Goal: Information Seeking & Learning: Find specific fact

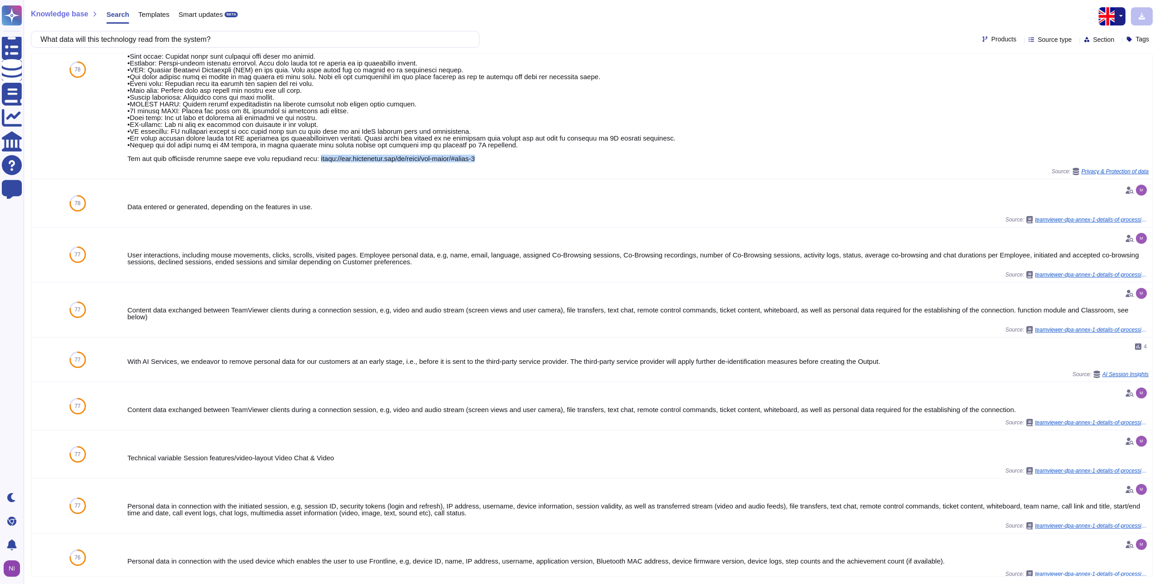
scroll to position [230, 0]
click at [232, 41] on input "What data will this technology read from the system?" at bounding box center [253, 39] width 434 height 16
drag, startPoint x: 234, startPoint y: 40, endPoint x: -36, endPoint y: 269, distance: 354.0
click at [0, 269] on html "Questionnaires Knowledge Base Documents Analytics CAIQ / SIG Help Center Feedba…" at bounding box center [580, 292] width 1160 height 584
paste input "update frequency"
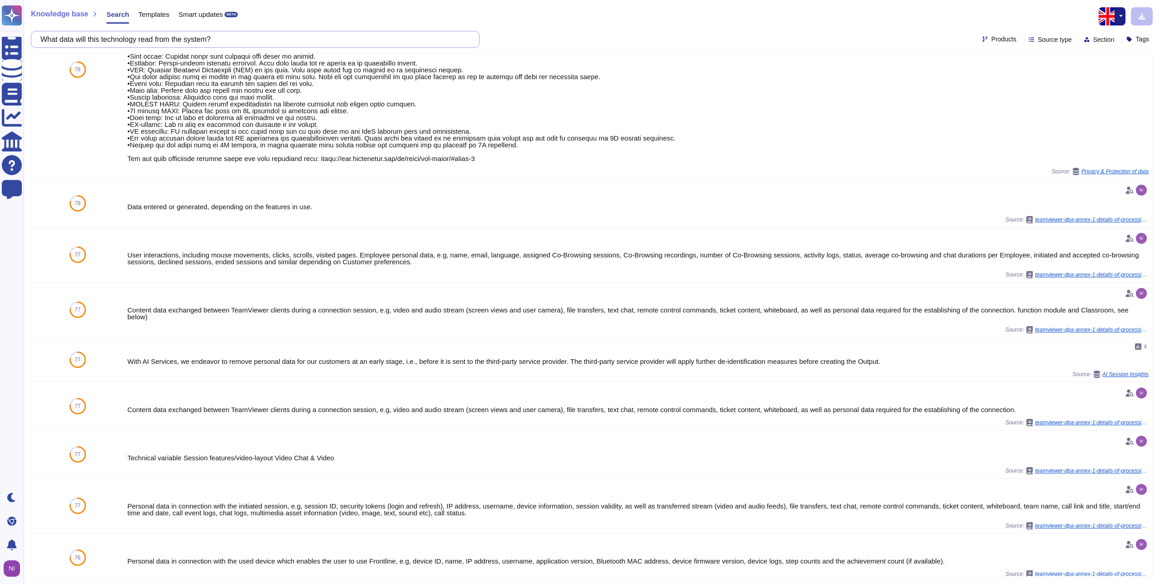
scroll to position [0, 0]
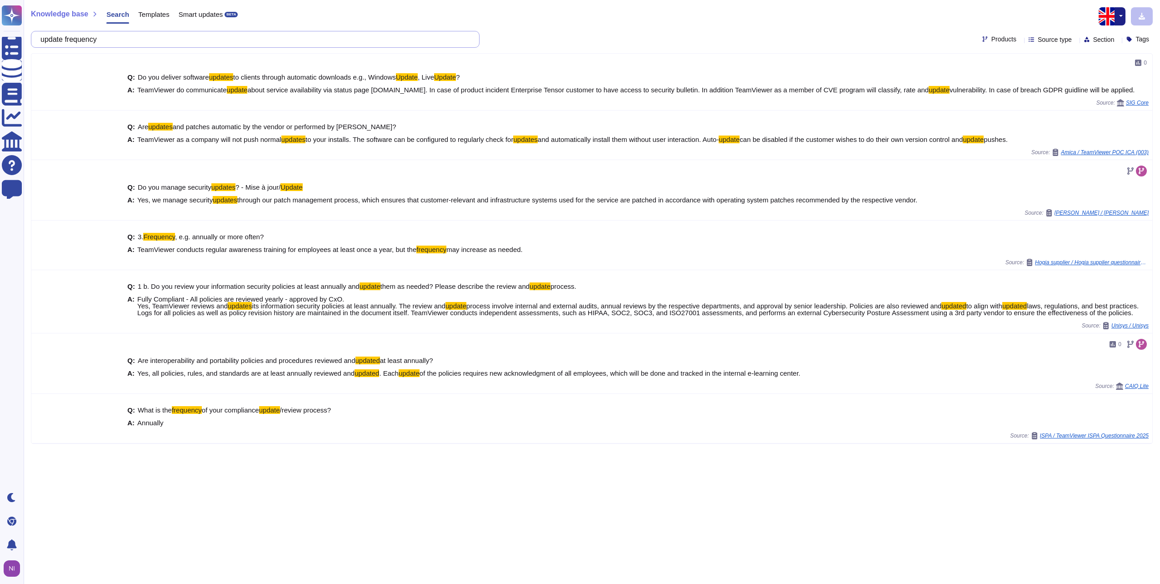
drag, startPoint x: 119, startPoint y: 39, endPoint x: 31, endPoint y: 42, distance: 87.8
click at [31, 42] on div "update frequency" at bounding box center [255, 39] width 449 height 17
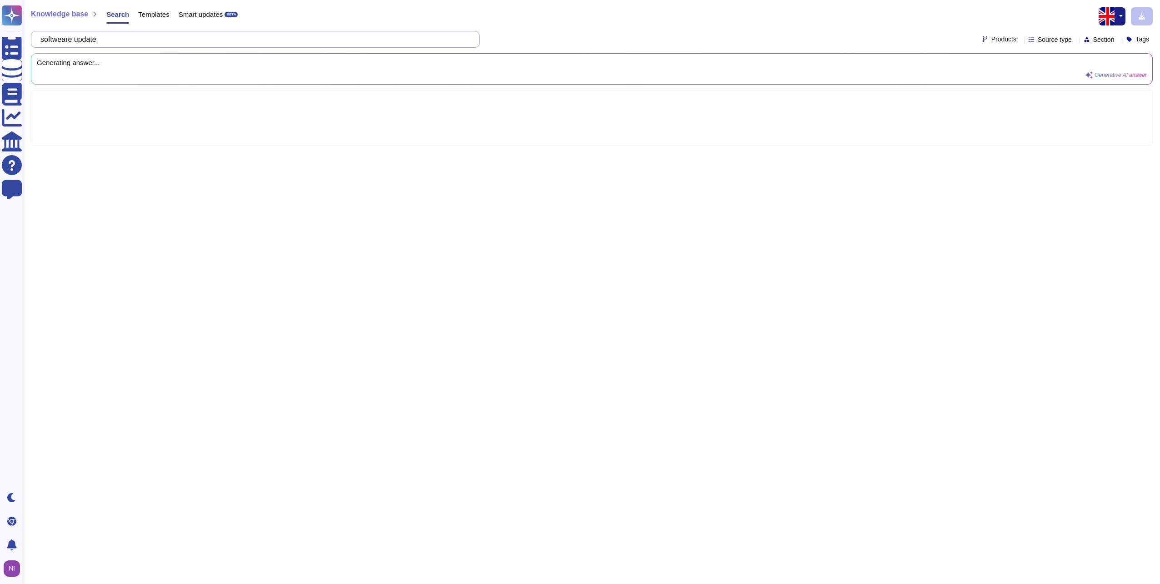
click at [113, 36] on input "softweare update" at bounding box center [253, 39] width 434 height 16
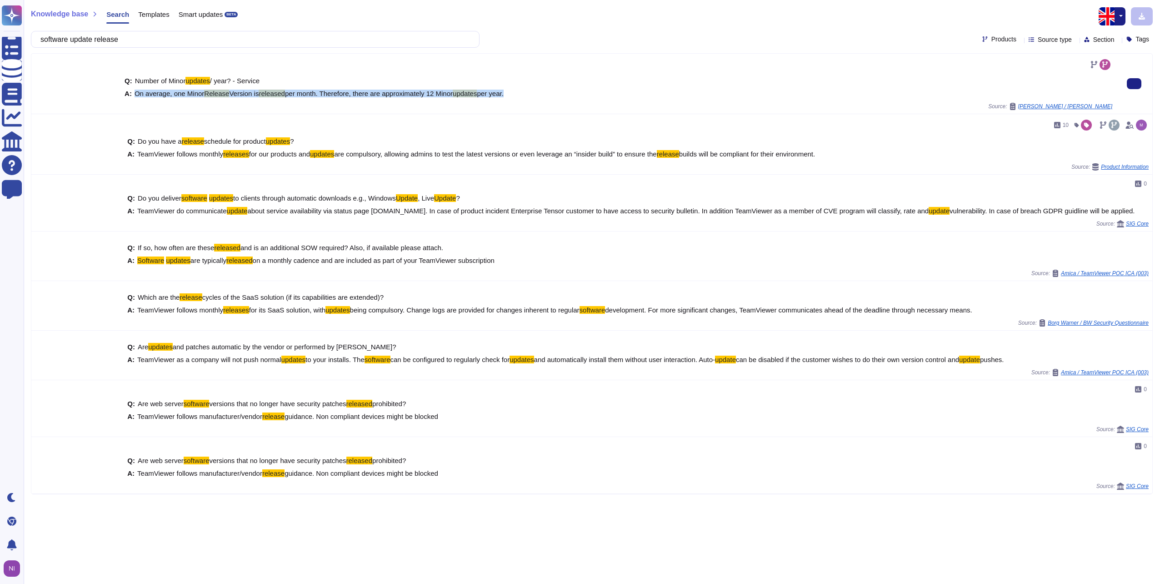
drag, startPoint x: 135, startPoint y: 94, endPoint x: 506, endPoint y: 91, distance: 371.0
click at [504, 91] on span "On average, one Minor Release Version is released per month. Therefore, there a…" at bounding box center [319, 93] width 369 height 7
copy span "On average, one Minor Release Version is released per month. Therefore, there a…"
click at [189, 40] on input "software update release" at bounding box center [253, 39] width 434 height 16
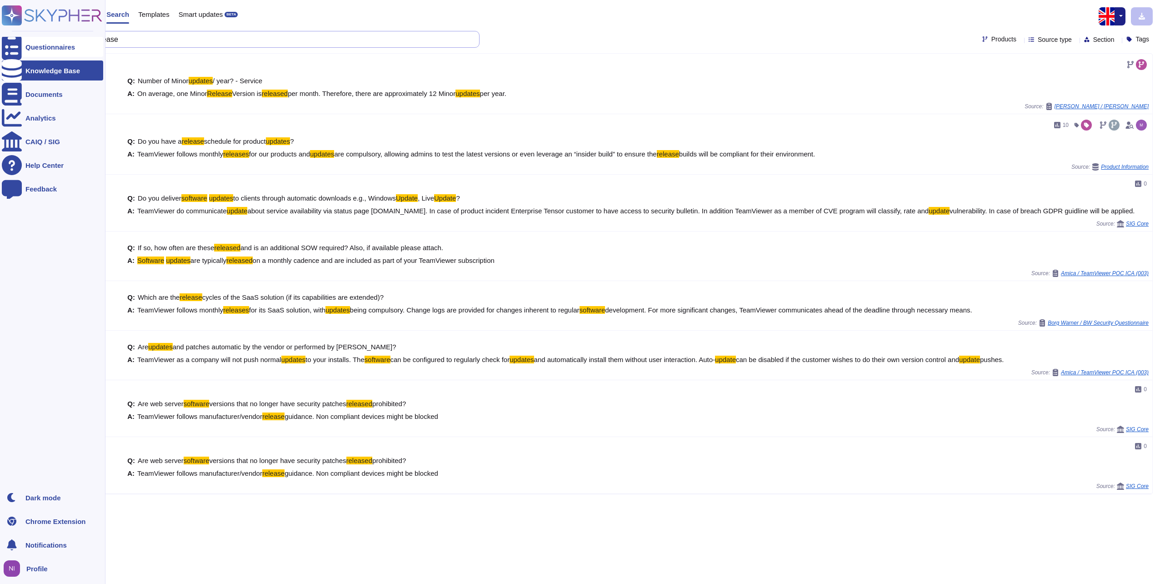
drag, startPoint x: 166, startPoint y: 40, endPoint x: 15, endPoint y: 40, distance: 151.9
click at [15, 40] on div "Questionnaires Knowledge Base Documents Analytics CAIQ / SIG Help Center Feedba…" at bounding box center [580, 292] width 1160 height 584
paste input "zero-day or a critical threat/vulnerability standpoint"
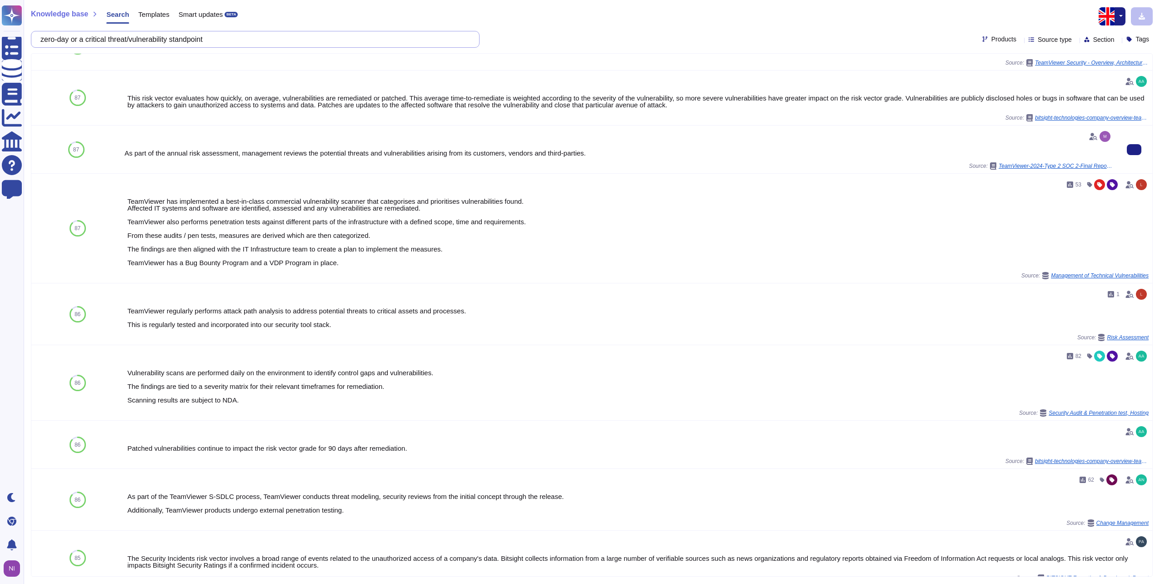
scroll to position [45, 0]
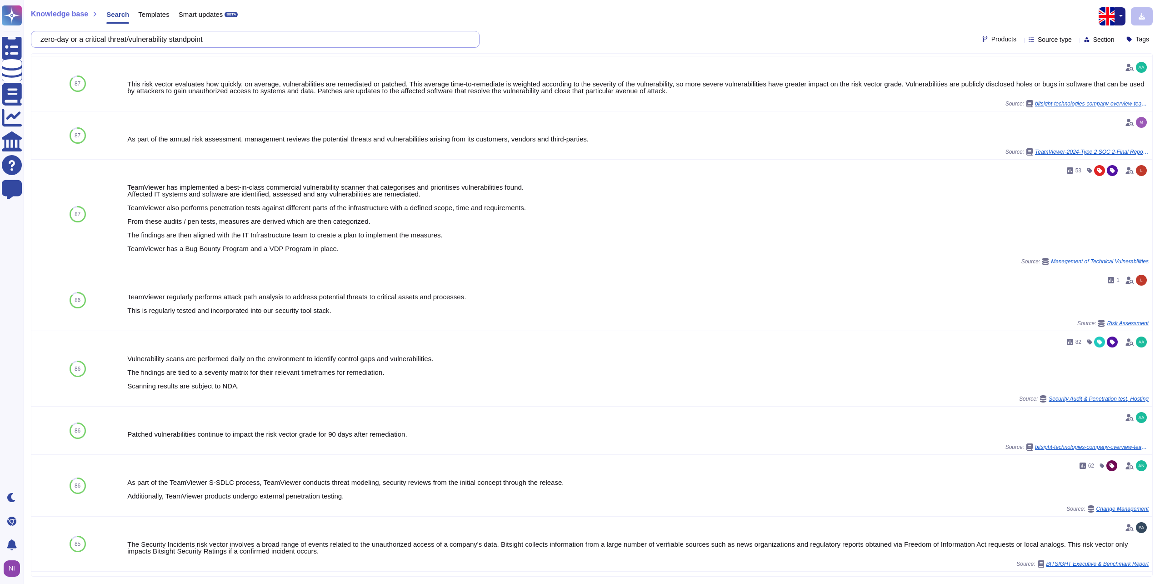
click at [238, 40] on input "zero-day or a critical threat/vulnerability standpoint" at bounding box center [253, 39] width 434 height 16
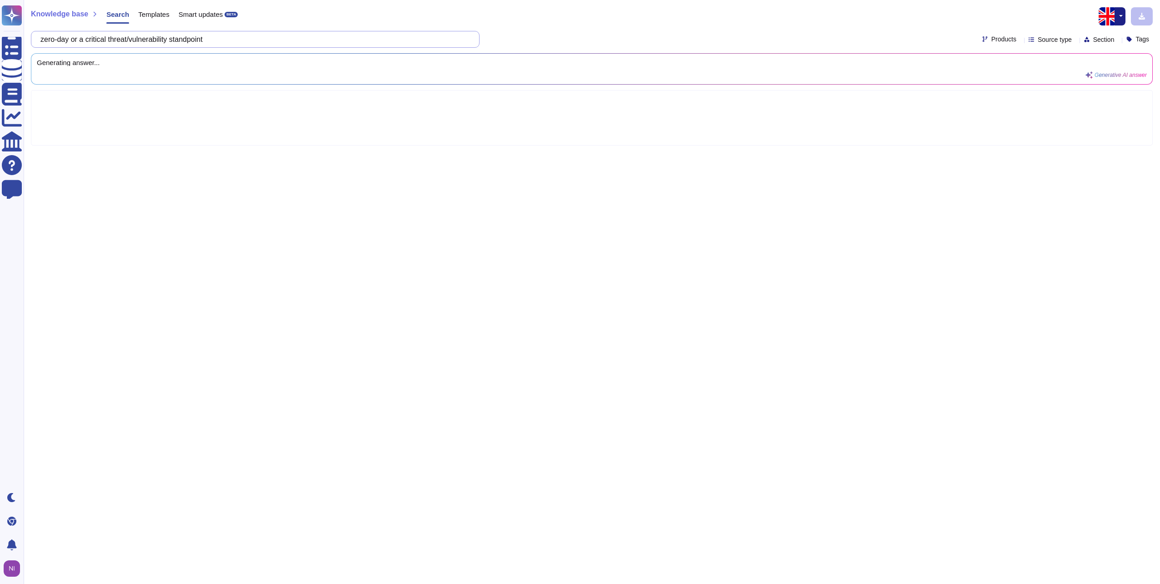
scroll to position [0, 0]
paste input "patching SLAs are"
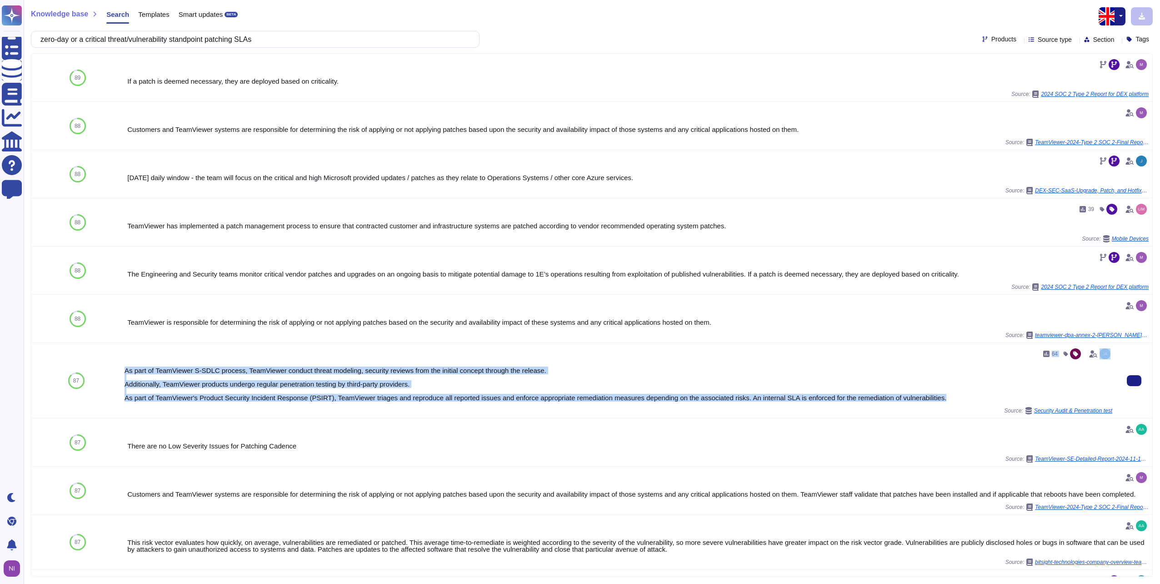
drag, startPoint x: 945, startPoint y: 395, endPoint x: 137, endPoint y: 361, distance: 808.2
click at [137, 361] on div "64 As part of TeamViewer S-SDLC process, TeamViewer conduct threat modeling, se…" at bounding box center [619, 380] width 988 height 68
copy div "64 As part of TeamViewer S-SDLC process, TeamViewer conduct threat modeling, se…"
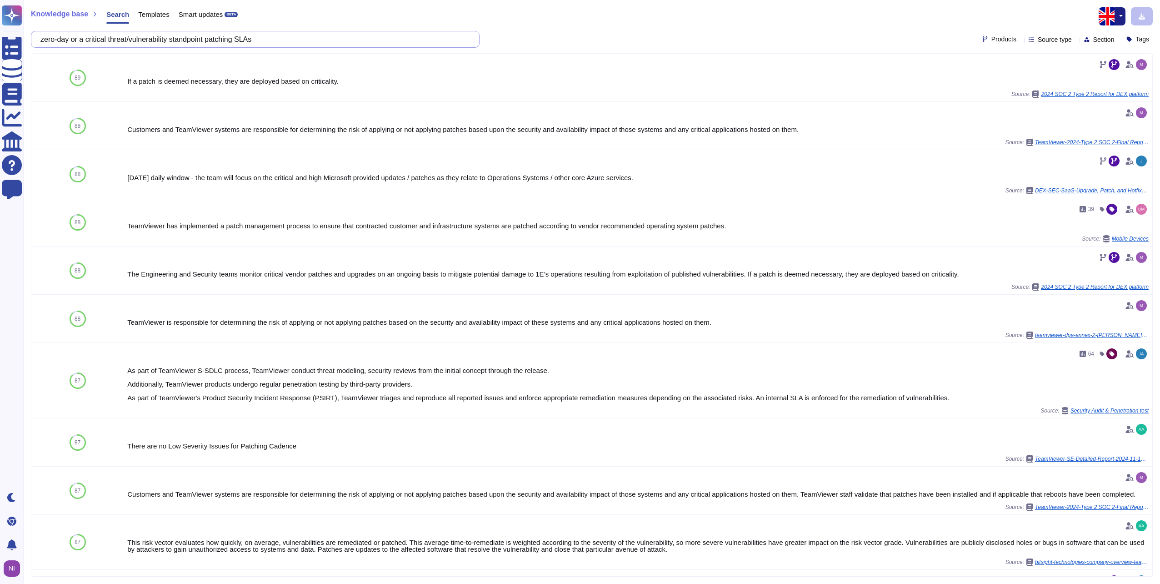
drag, startPoint x: 290, startPoint y: 40, endPoint x: -16, endPoint y: 268, distance: 382.0
click at [0, 268] on html "Questionnaires Knowledge Base Documents Analytics CAIQ / SIG Help Center Feedba…" at bounding box center [580, 292] width 1160 height 584
paste input "open-source librarie"
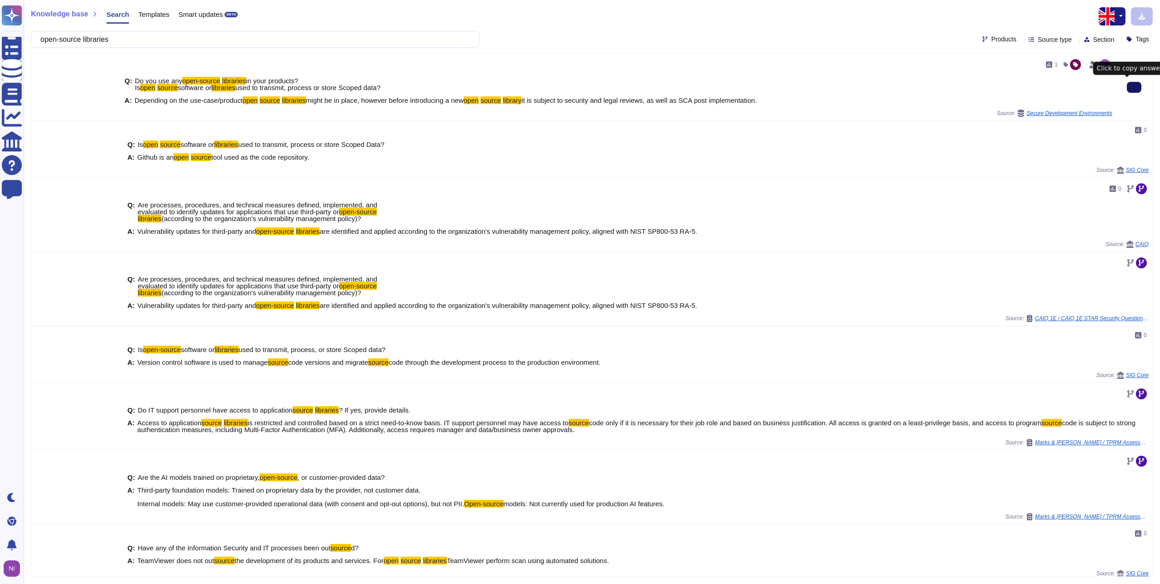
click at [162, 42] on input "open-source libraries" at bounding box center [253, 39] width 434 height 16
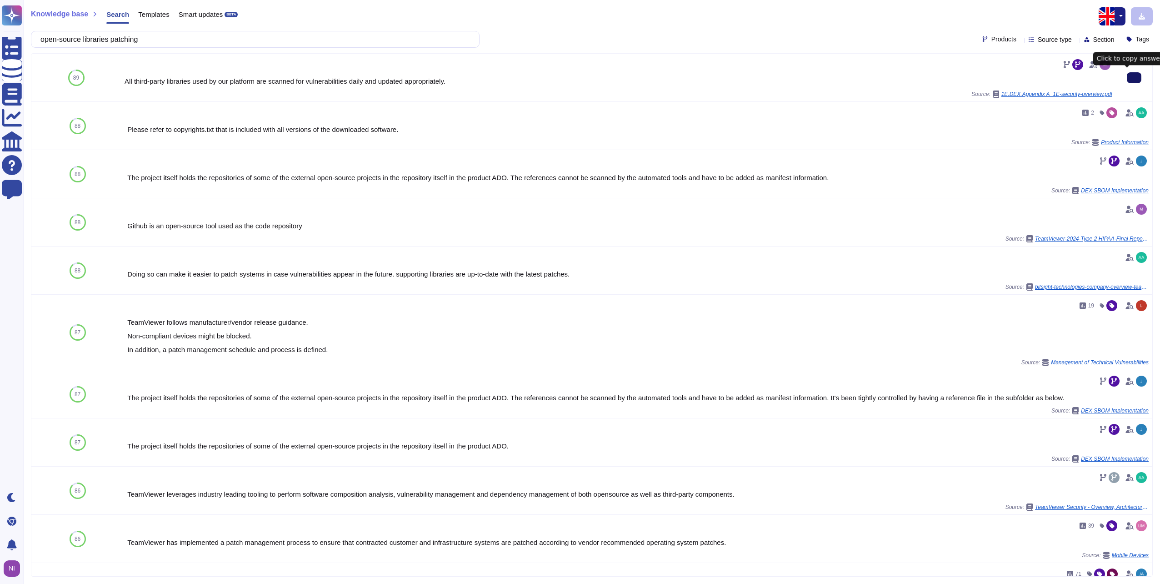
click at [1134, 78] on icon at bounding box center [1134, 78] width 0 height 0
click at [1134, 76] on button at bounding box center [1134, 77] width 15 height 11
drag, startPoint x: 136, startPoint y: 40, endPoint x: 37, endPoint y: 44, distance: 98.3
click at [37, 44] on div "open-source libraries patching" at bounding box center [255, 39] width 449 height 17
paste input "data be stored"
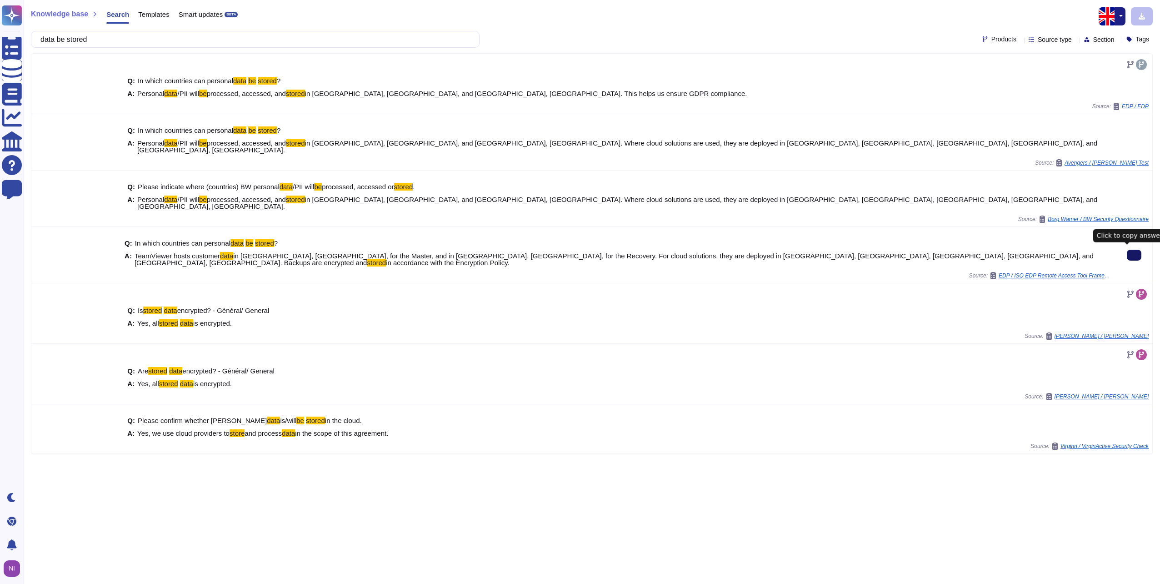
type input "data be stored"
